Goal: Information Seeking & Learning: Learn about a topic

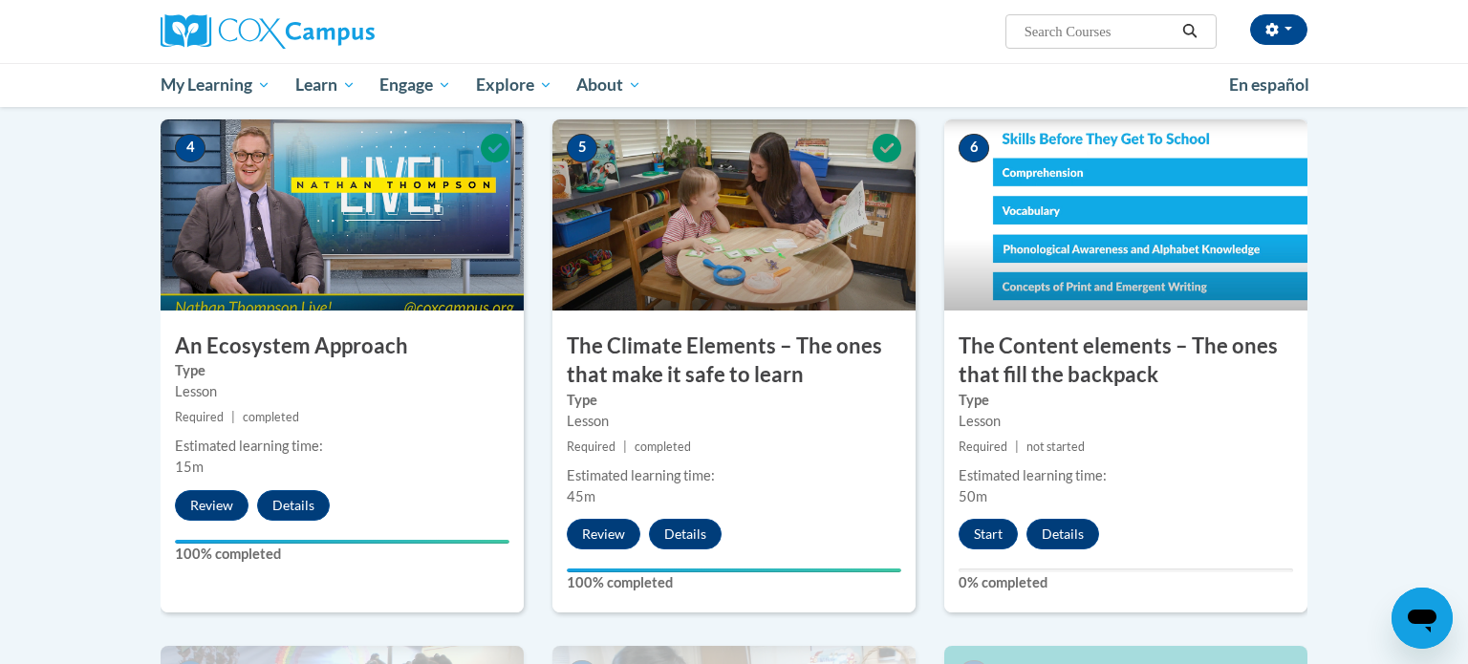
scroll to position [960, 0]
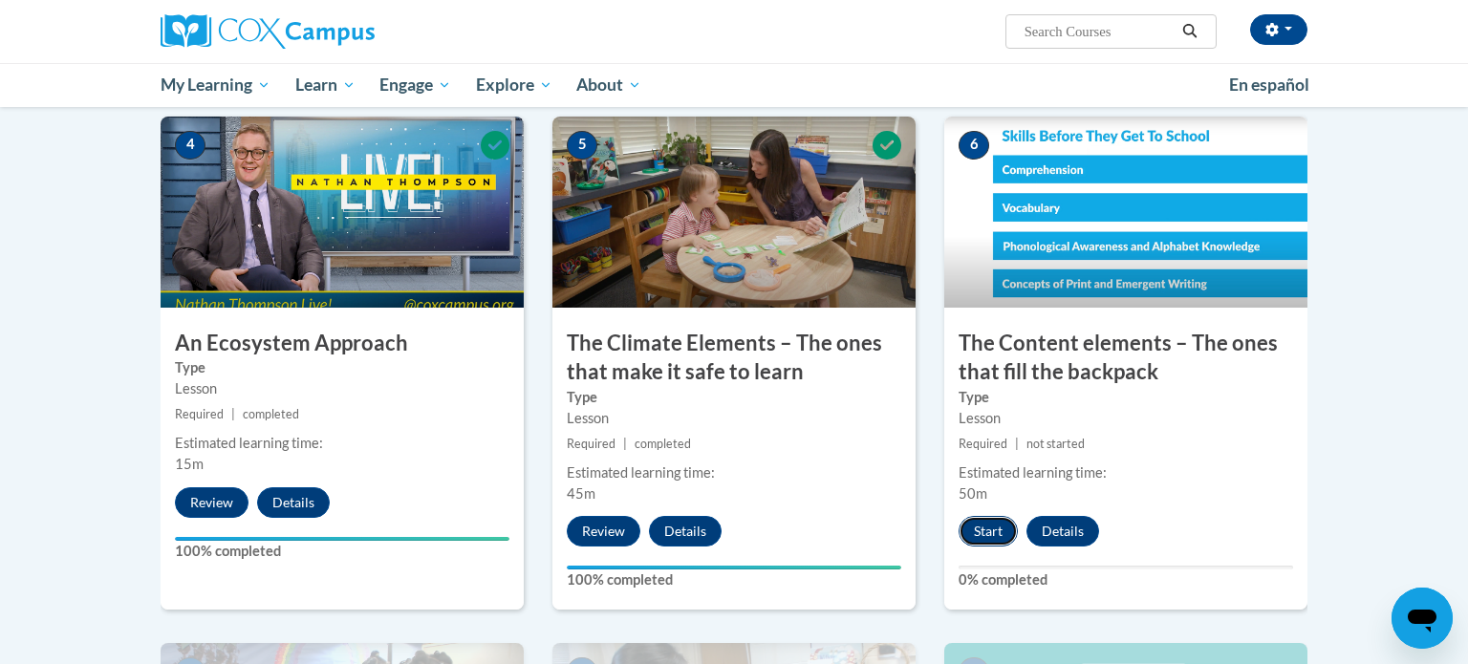
click at [978, 528] on button "Start" at bounding box center [988, 531] width 59 height 31
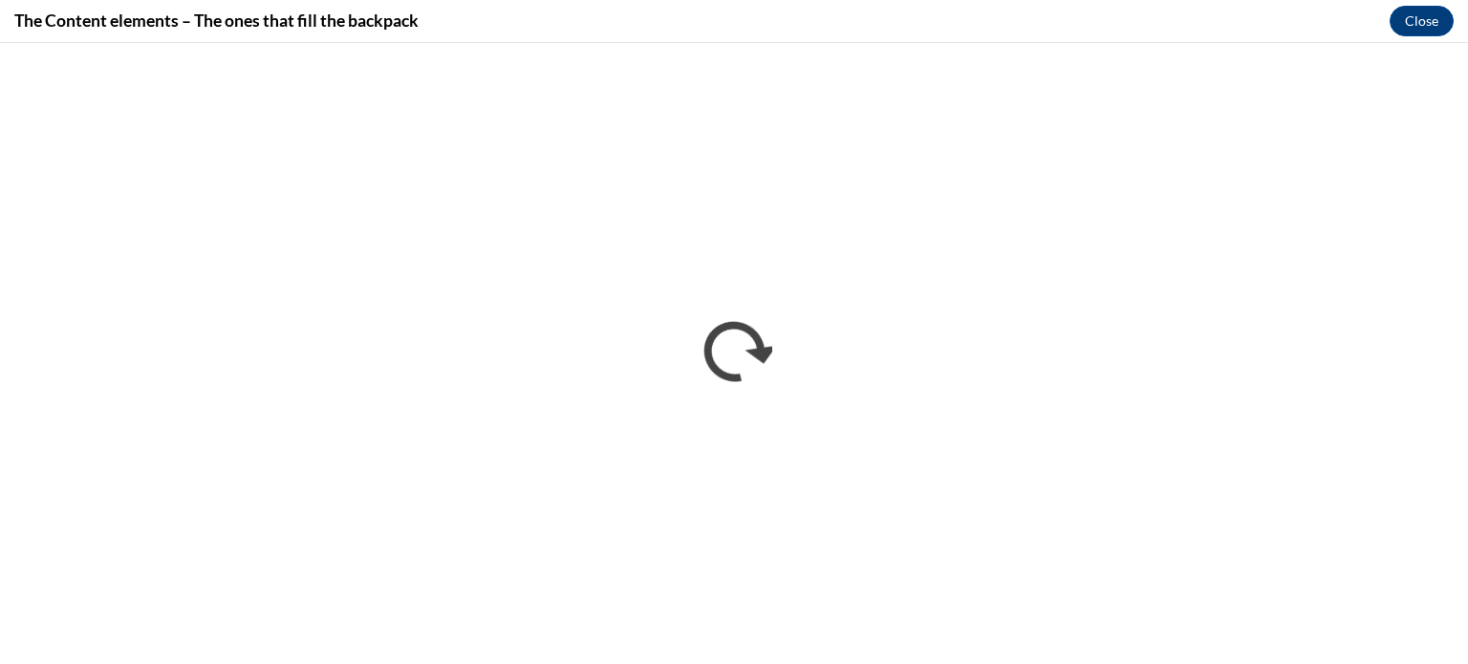
scroll to position [0, 0]
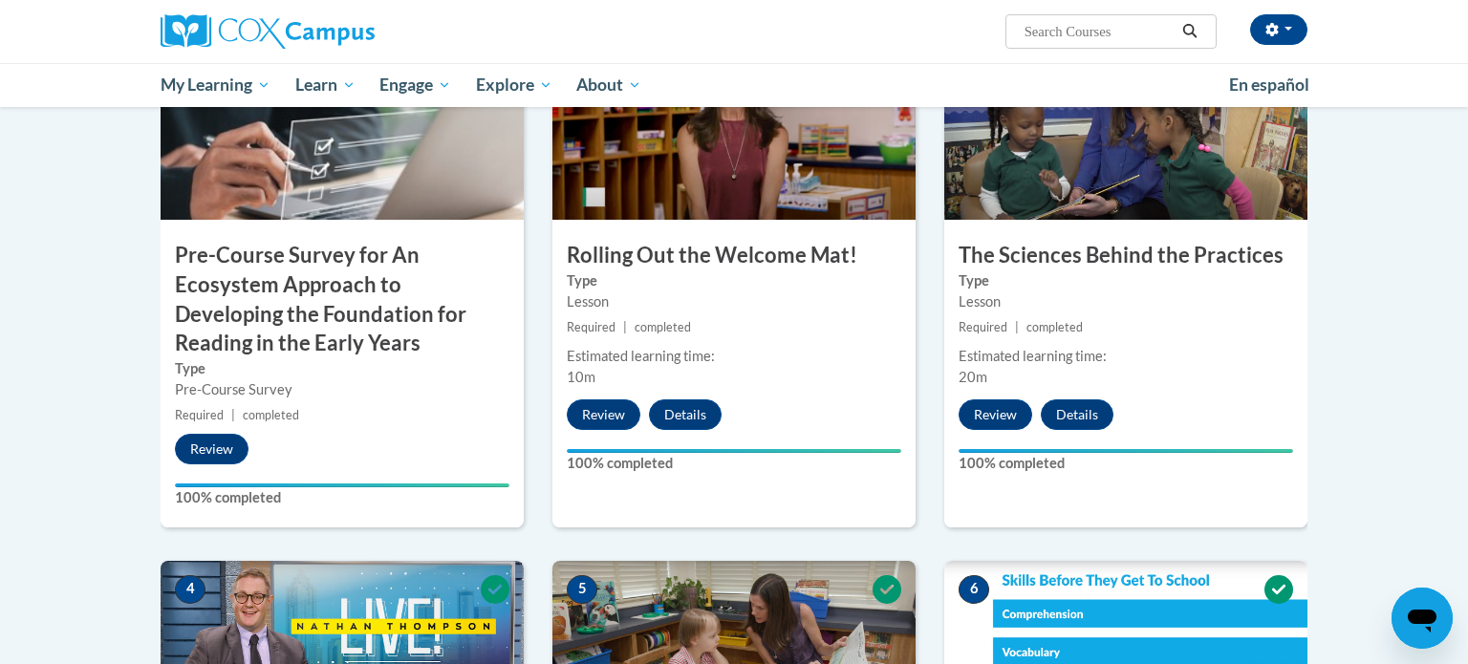
scroll to position [515, 0]
